Goal: Task Accomplishment & Management: Manage account settings

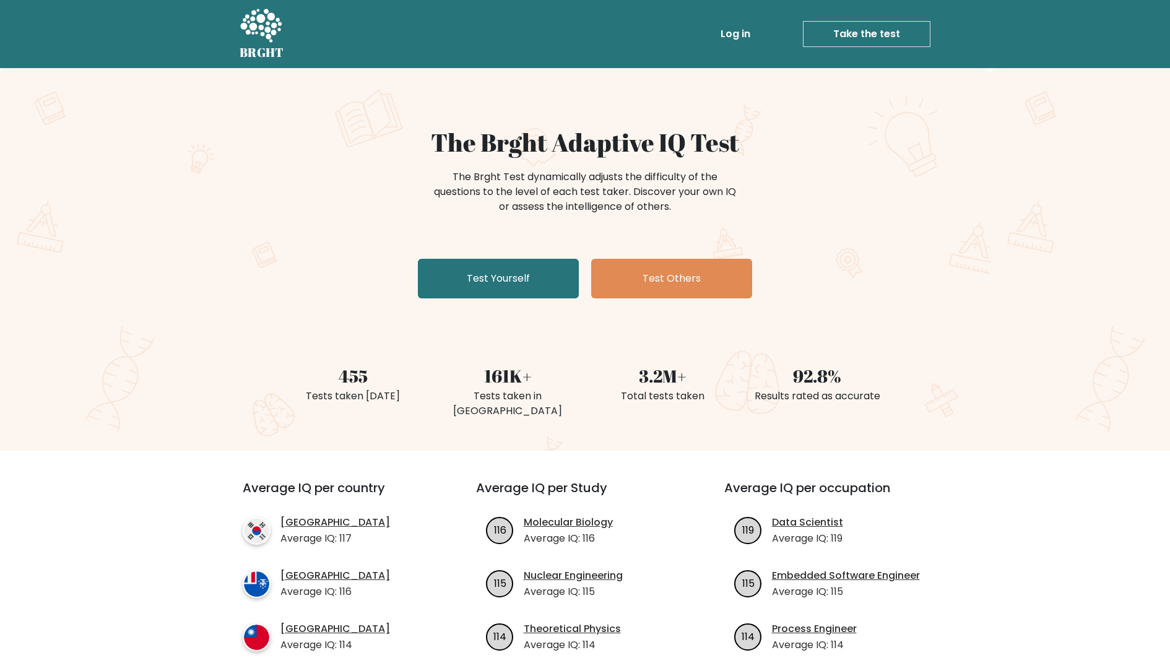
click at [737, 33] on link "Log in" at bounding box center [735, 34] width 40 height 25
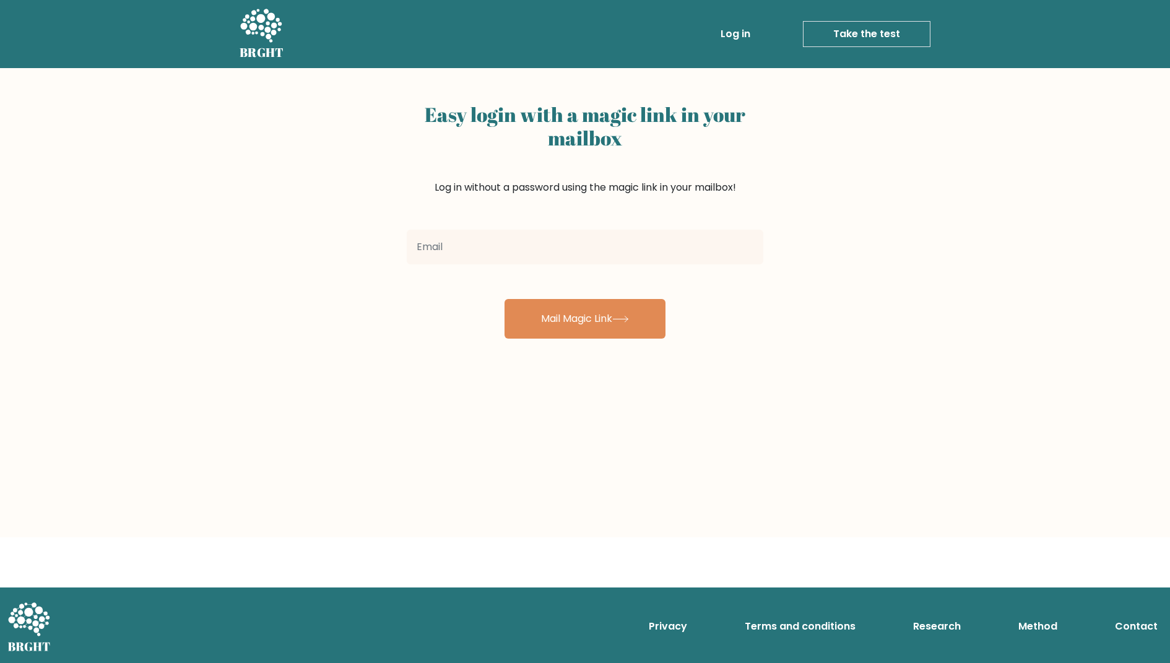
click at [546, 252] on input "email" at bounding box center [585, 247] width 356 height 35
type input "[EMAIL_ADDRESS][DOMAIN_NAME]"
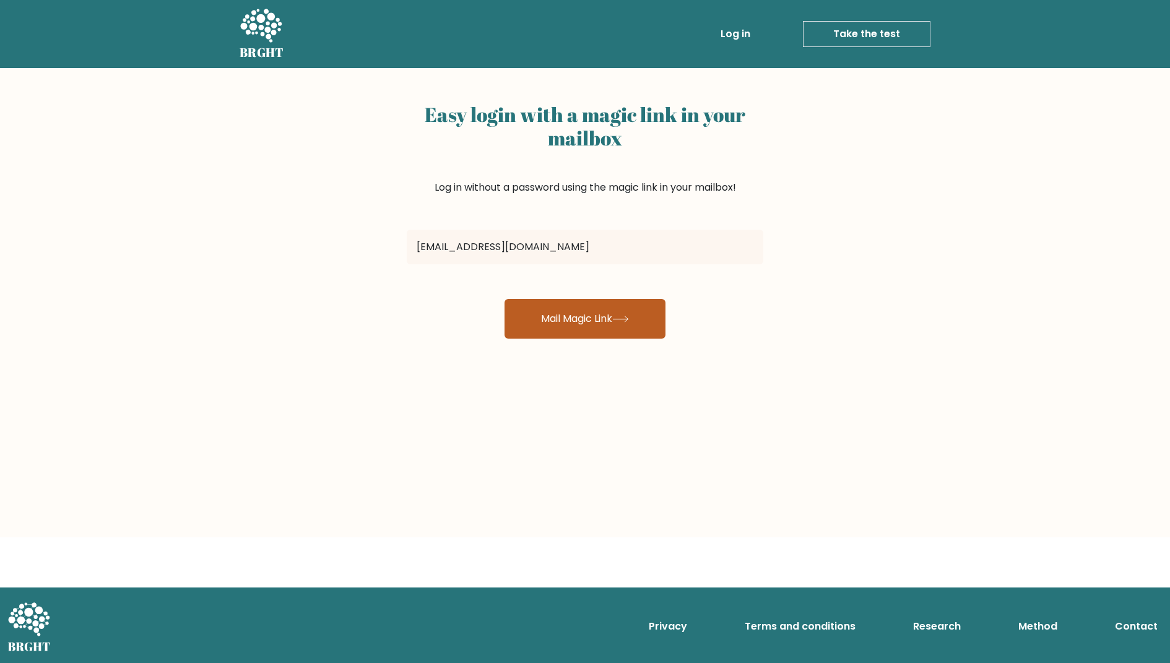
click at [554, 327] on button "Mail Magic Link" at bounding box center [584, 319] width 161 height 40
